Goal: Task Accomplishment & Management: Manage account settings

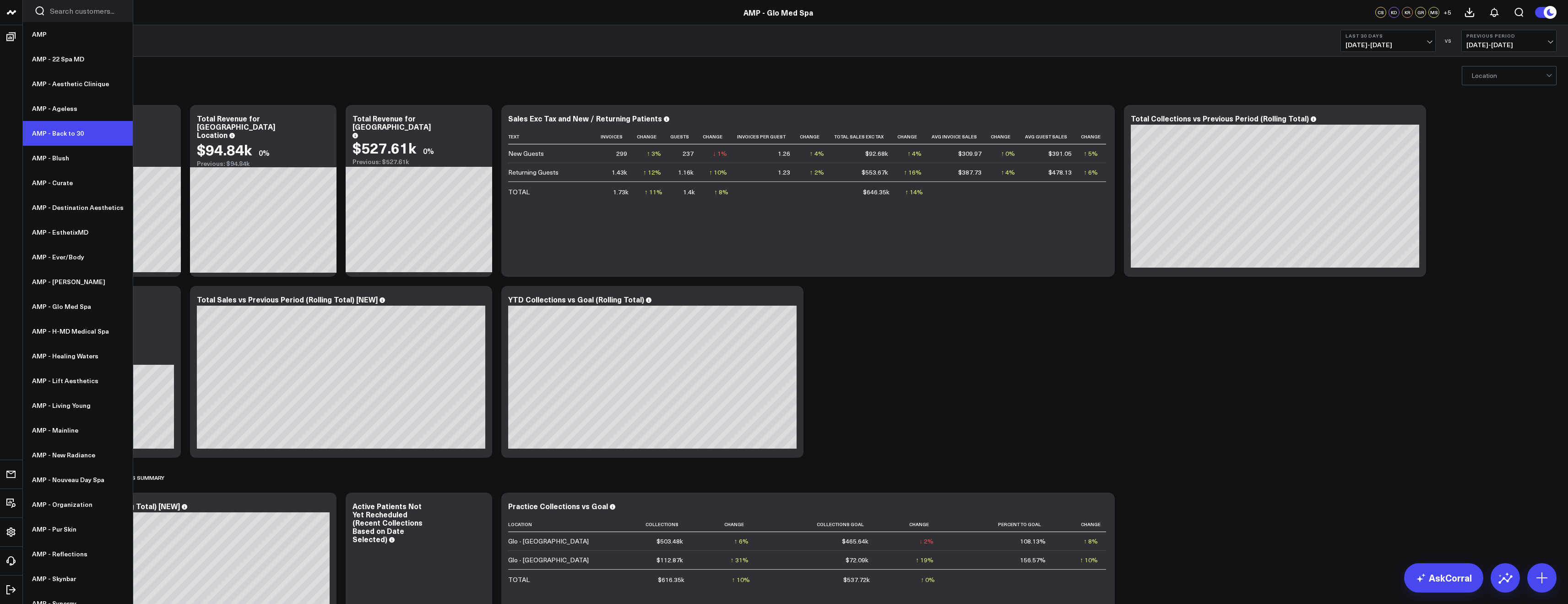
click at [79, 137] on link "AMP - Back to 30" at bounding box center [78, 133] width 110 height 25
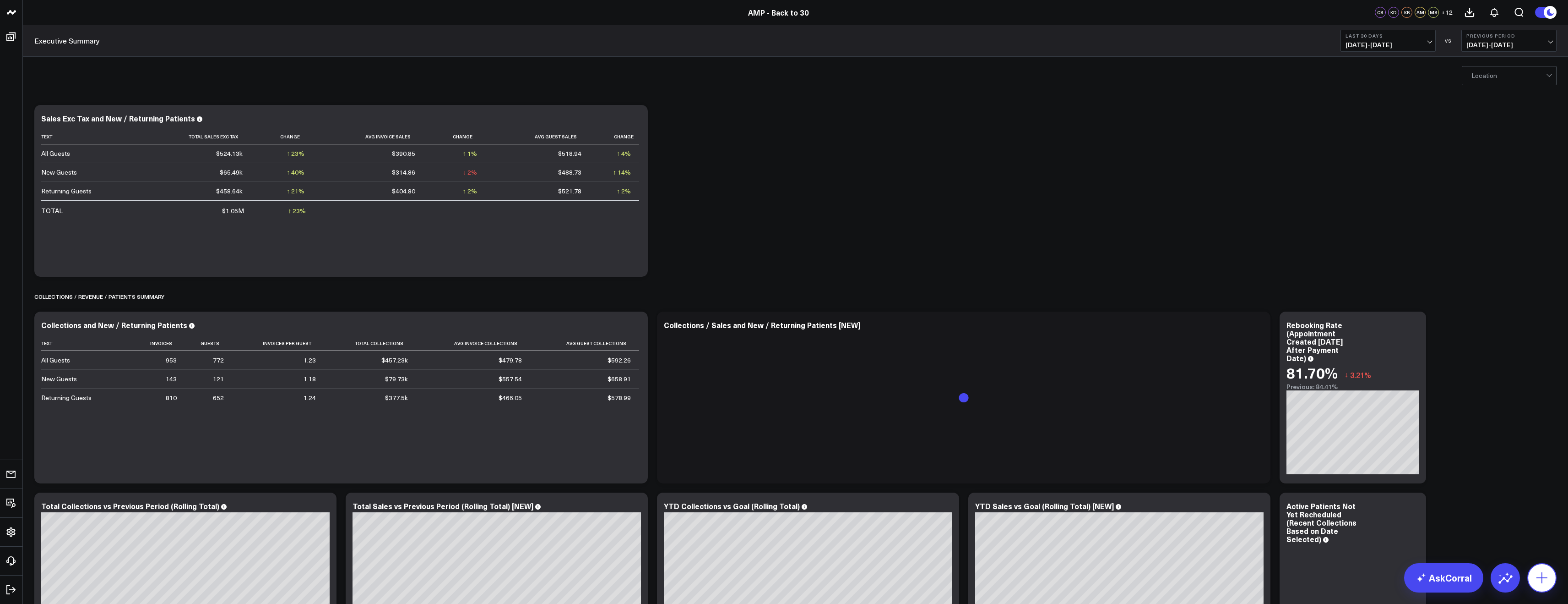
click at [1534, 569] on button at bounding box center [1542, 578] width 29 height 29
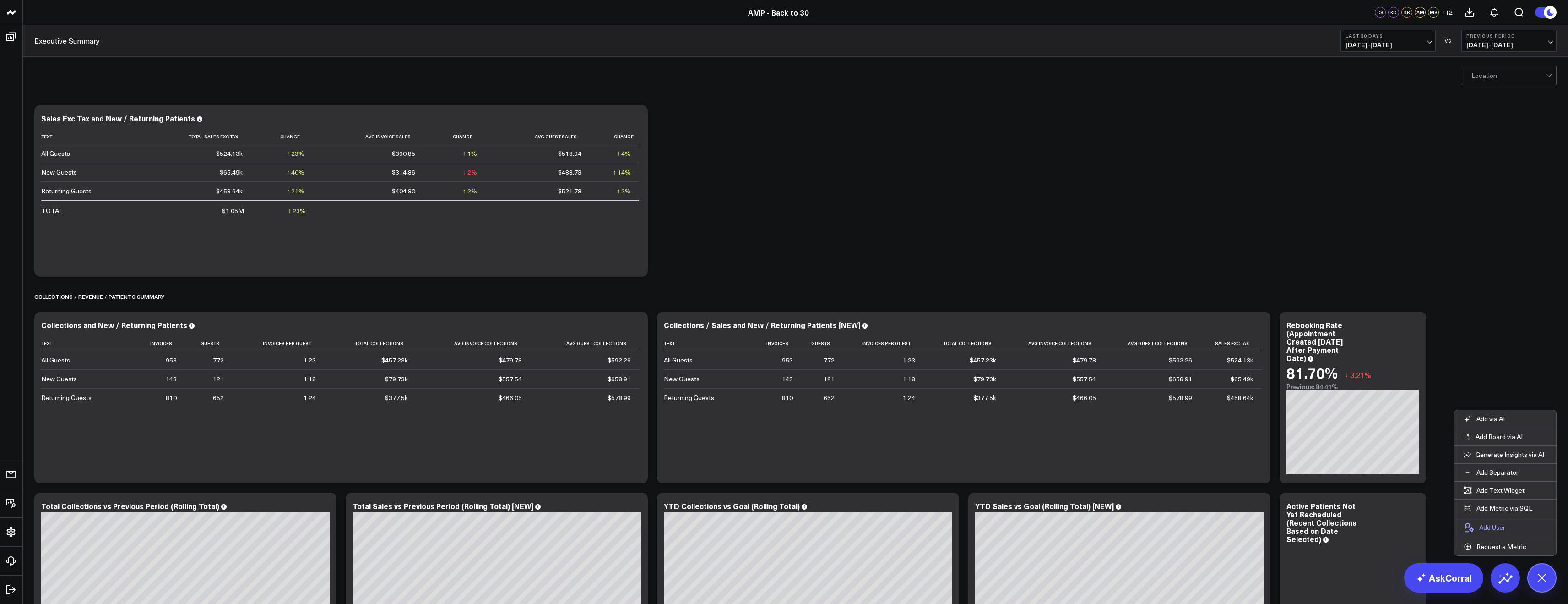
click at [1494, 526] on p "Add User" at bounding box center [1493, 527] width 26 height 8
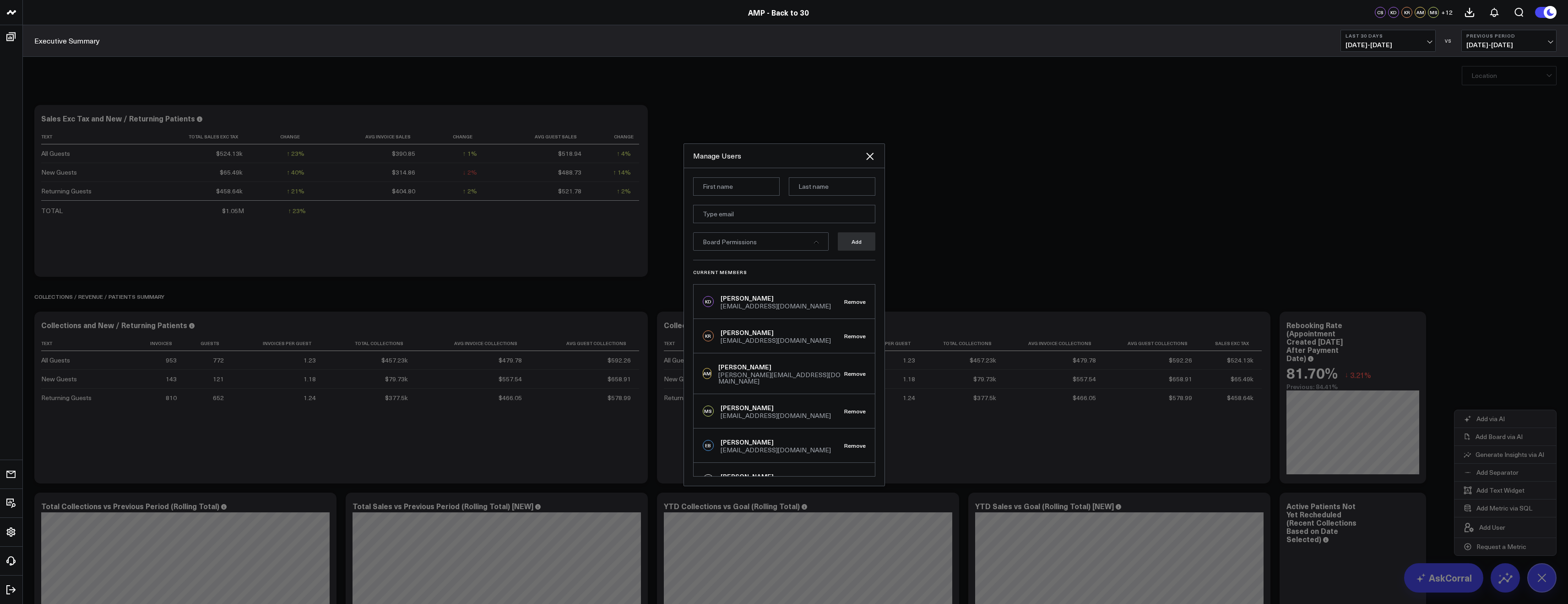
scroll to position [14, 0]
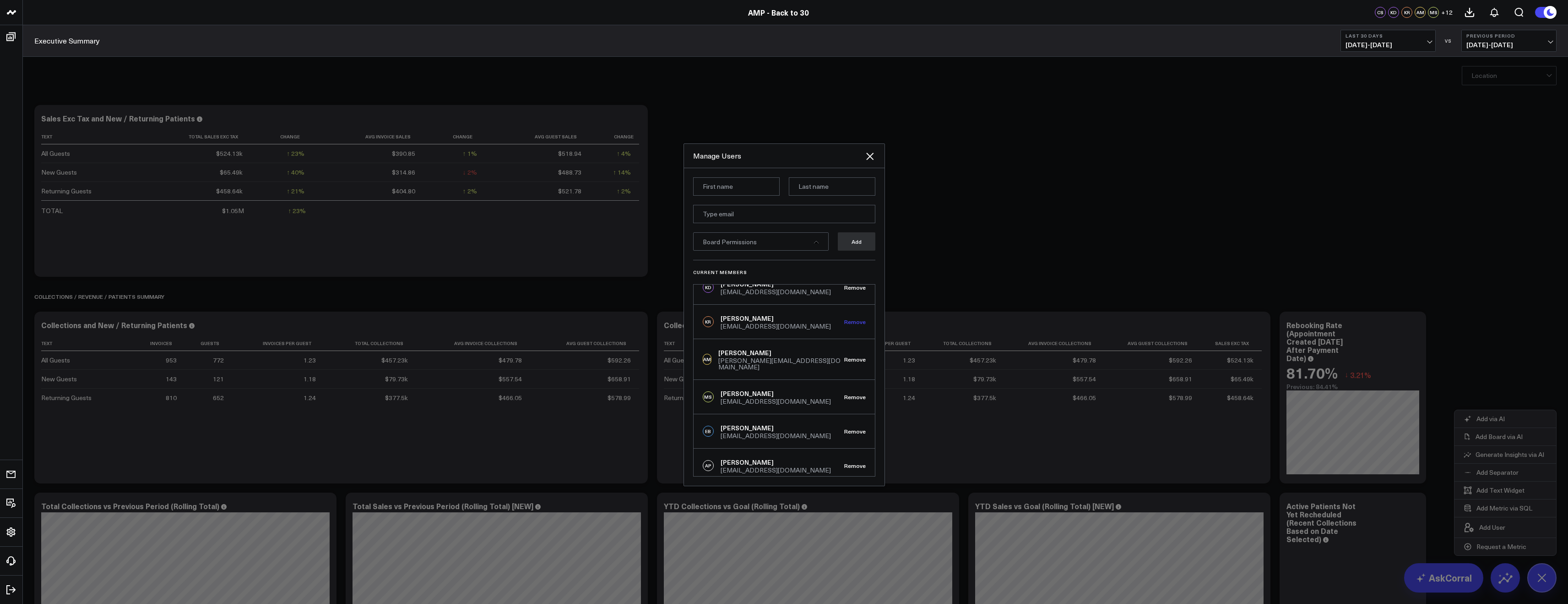
click at [849, 322] on button "Remove" at bounding box center [855, 322] width 21 height 7
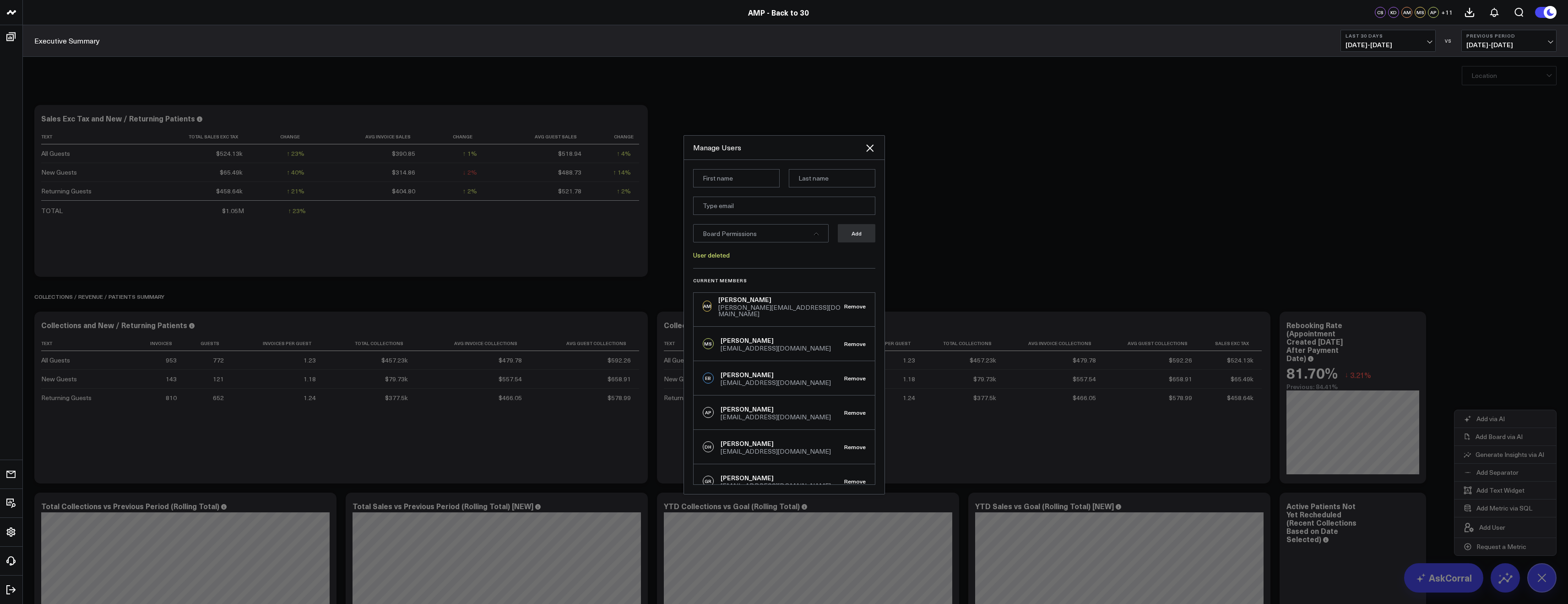
scroll to position [91, 0]
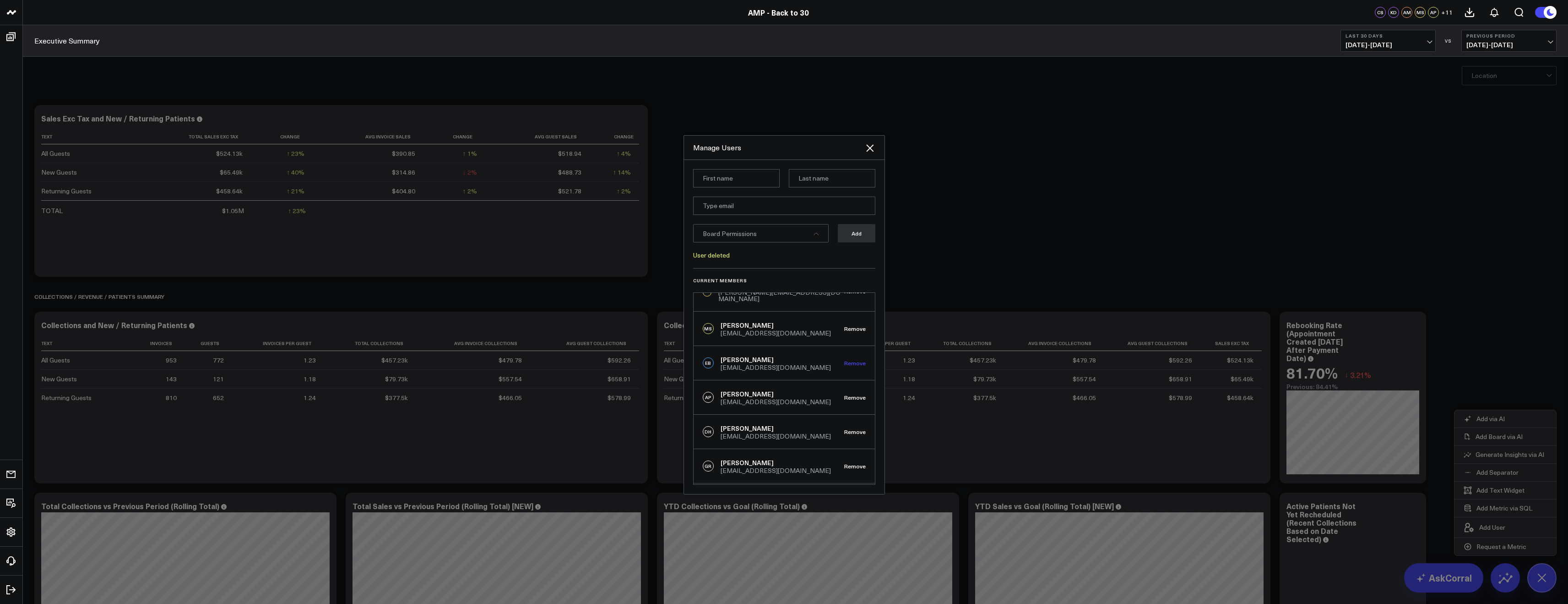
click at [855, 359] on button "Remove" at bounding box center [855, 363] width 21 height 7
click at [868, 156] on icon "Close" at bounding box center [869, 156] width 11 height 11
